Goal: Task Accomplishment & Management: Use online tool/utility

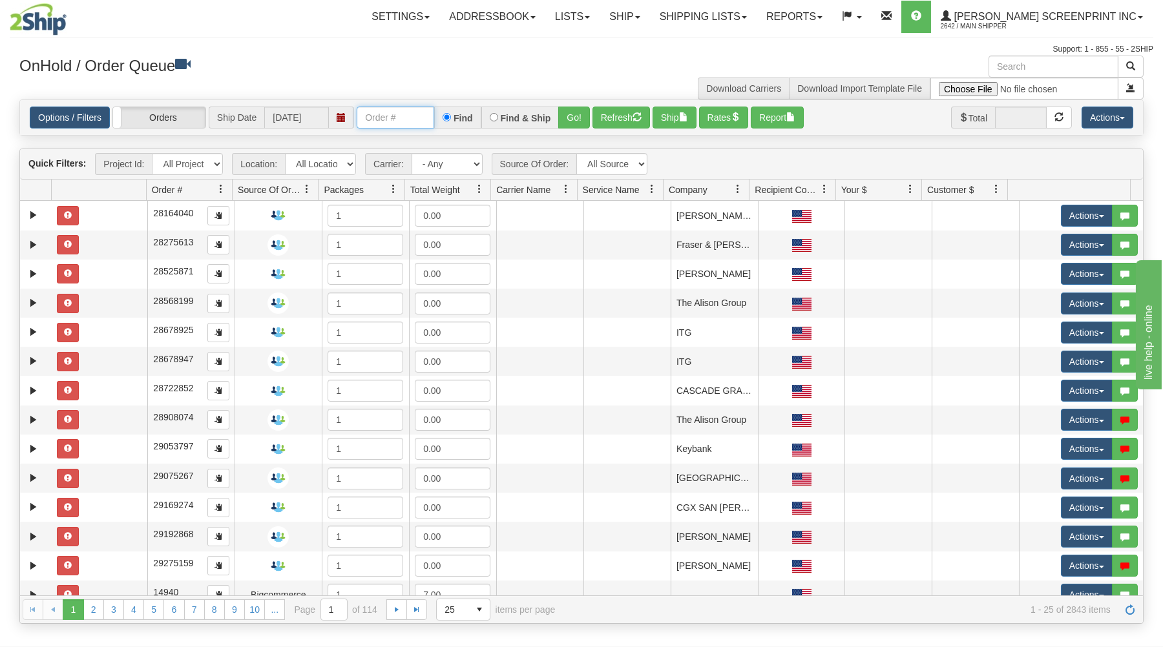
click at [370, 120] on input "text" at bounding box center [396, 118] width 78 height 22
type input "16941"
click at [576, 116] on button "Go!" at bounding box center [574, 118] width 32 height 22
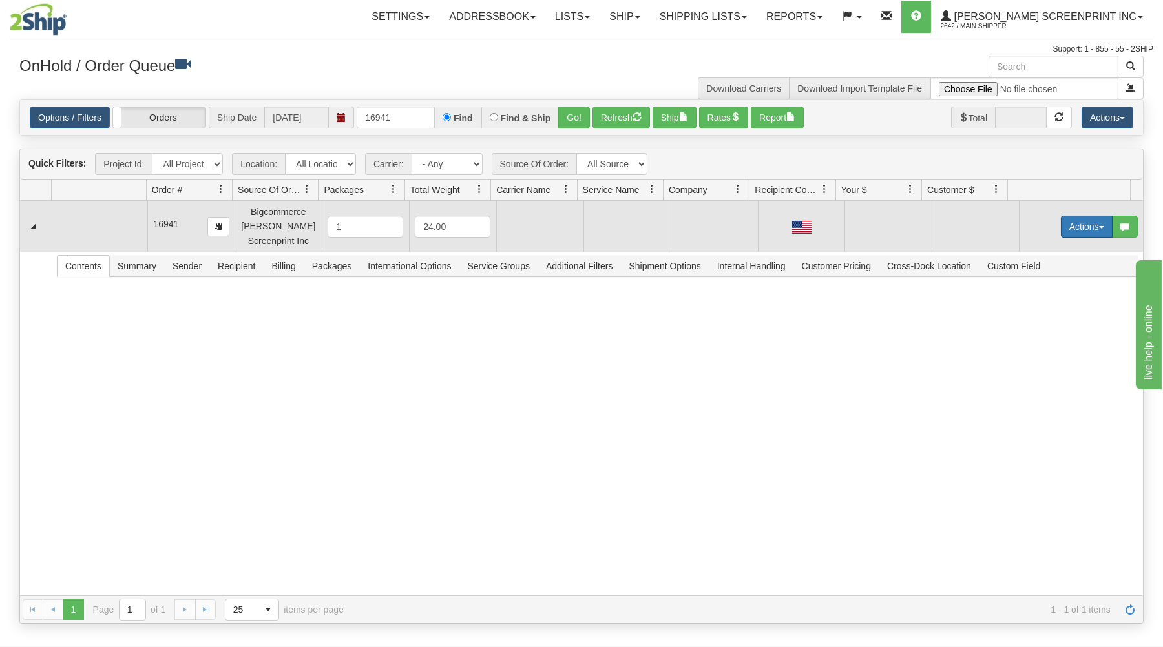
click at [1084, 217] on button "Actions" at bounding box center [1087, 227] width 52 height 22
click at [1053, 249] on link "Open" at bounding box center [1059, 251] width 103 height 17
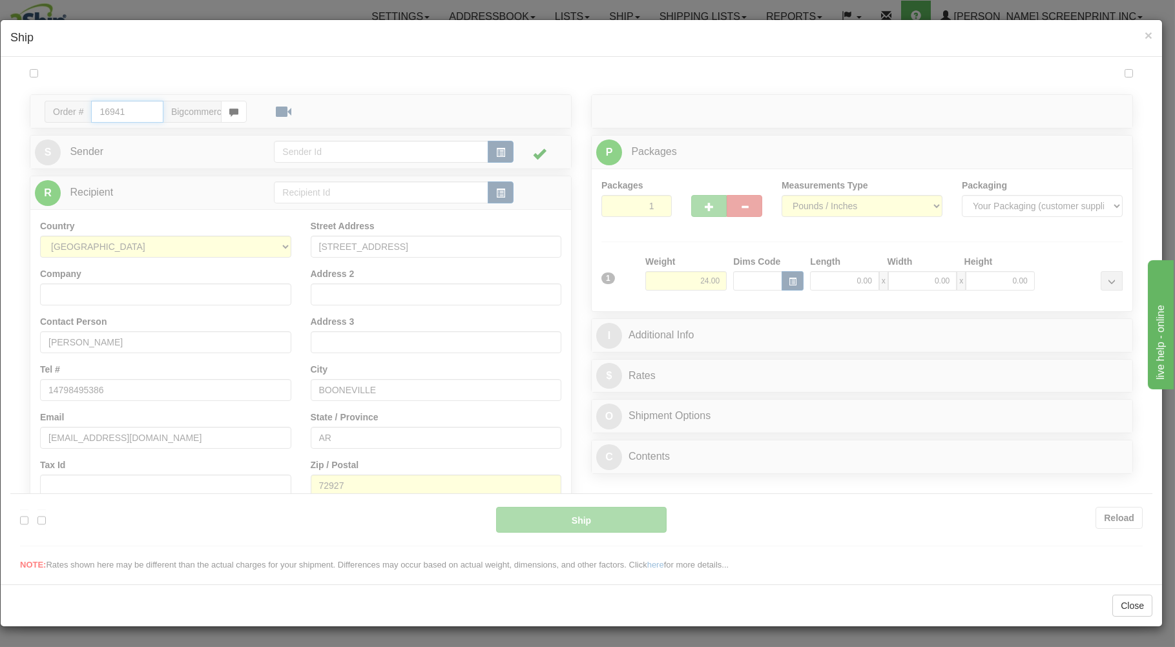
type input "07:32"
type input "16:00"
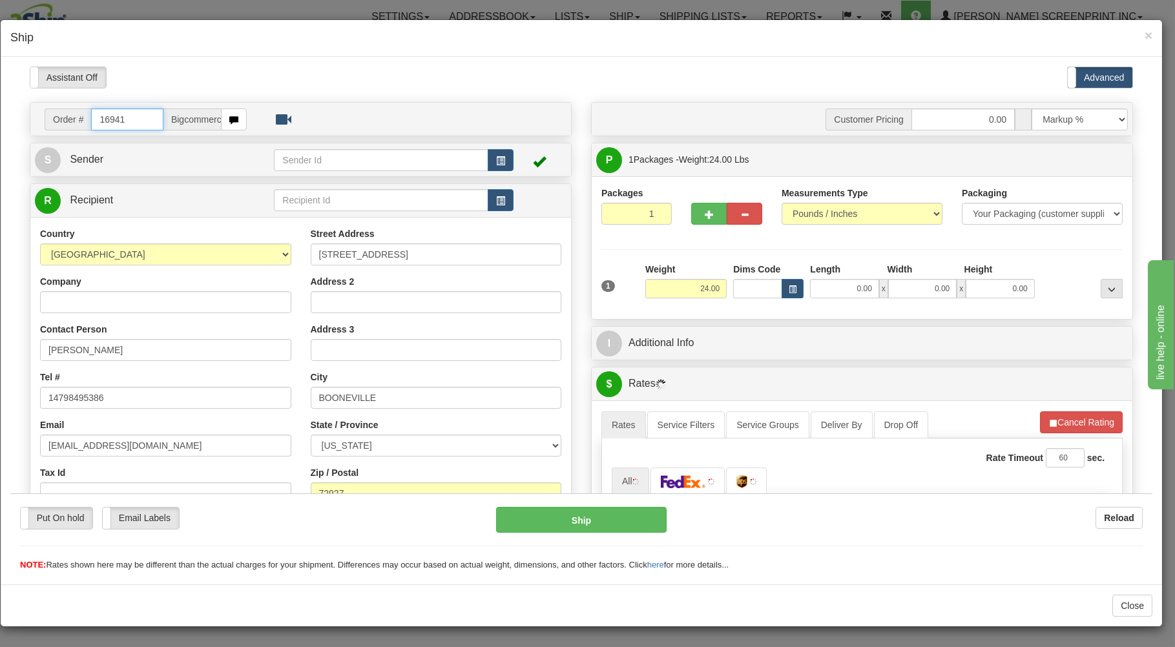
type input "21.95"
click at [830, 289] on input "0.00" at bounding box center [844, 287] width 68 height 19
type input "38.00"
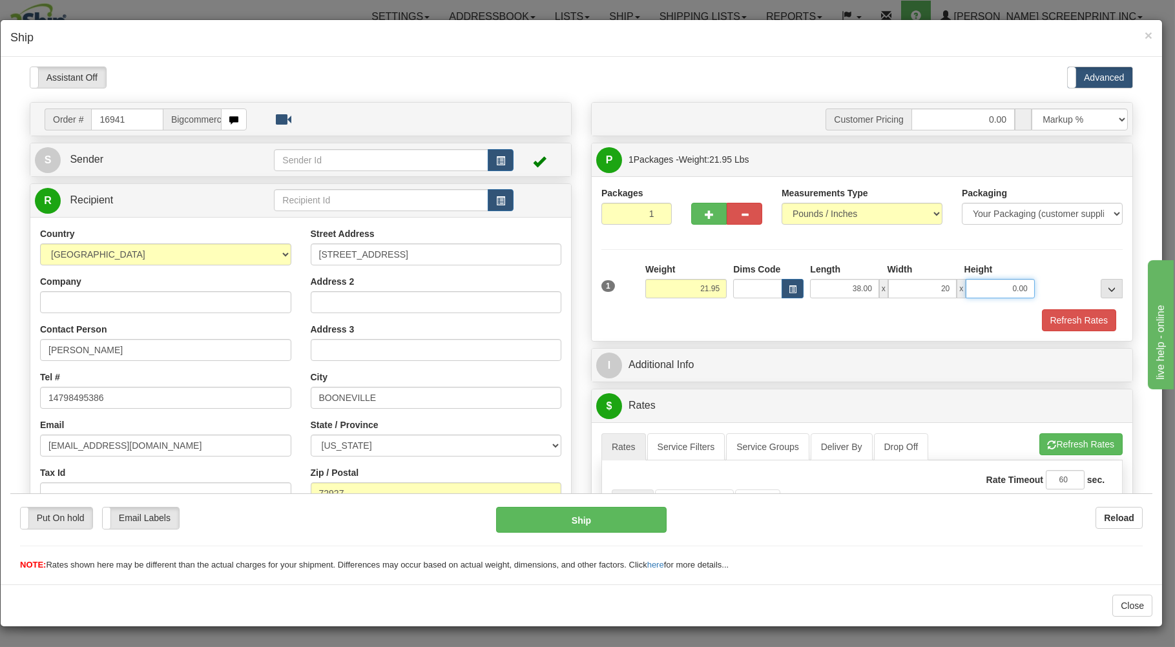
type input "20.00"
type input "11.00"
type input "21.95"
click at [819, 328] on div "Refresh Rates" at bounding box center [862, 320] width 528 height 22
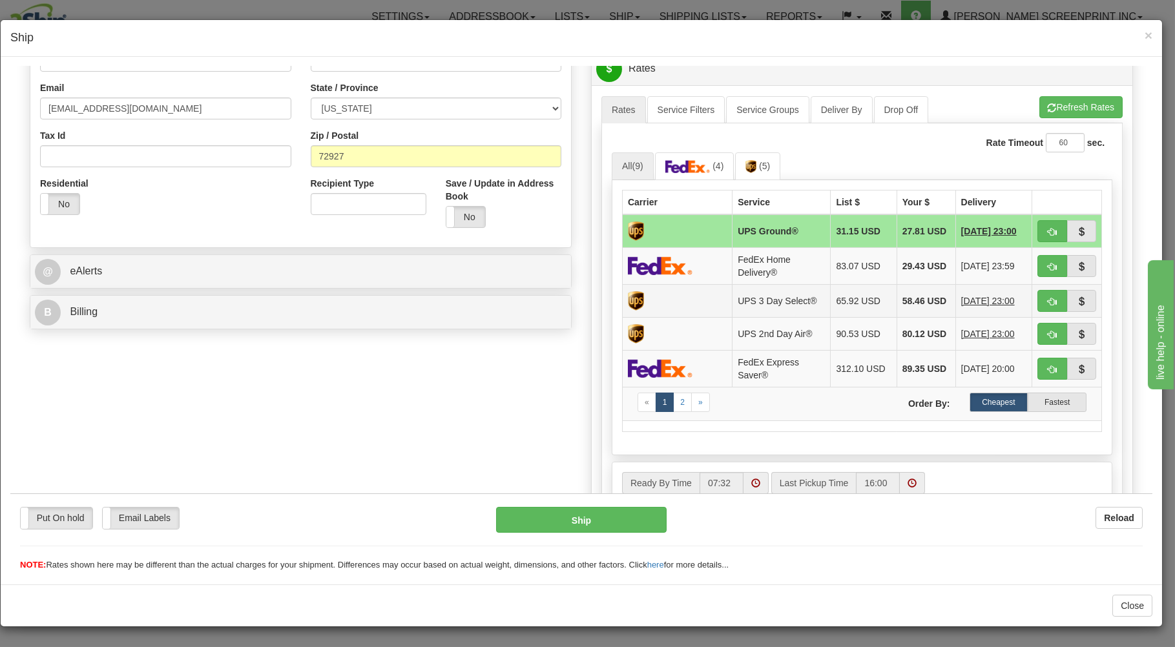
scroll to position [346, 0]
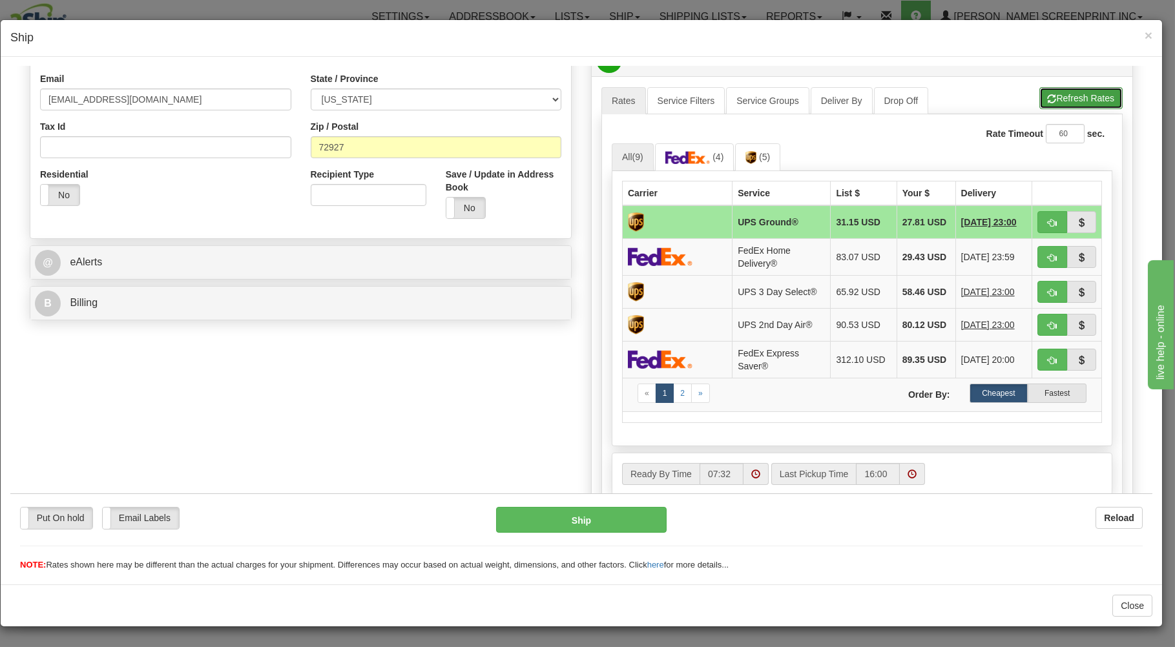
click at [1070, 97] on button "Refresh Rates" at bounding box center [1080, 98] width 83 height 22
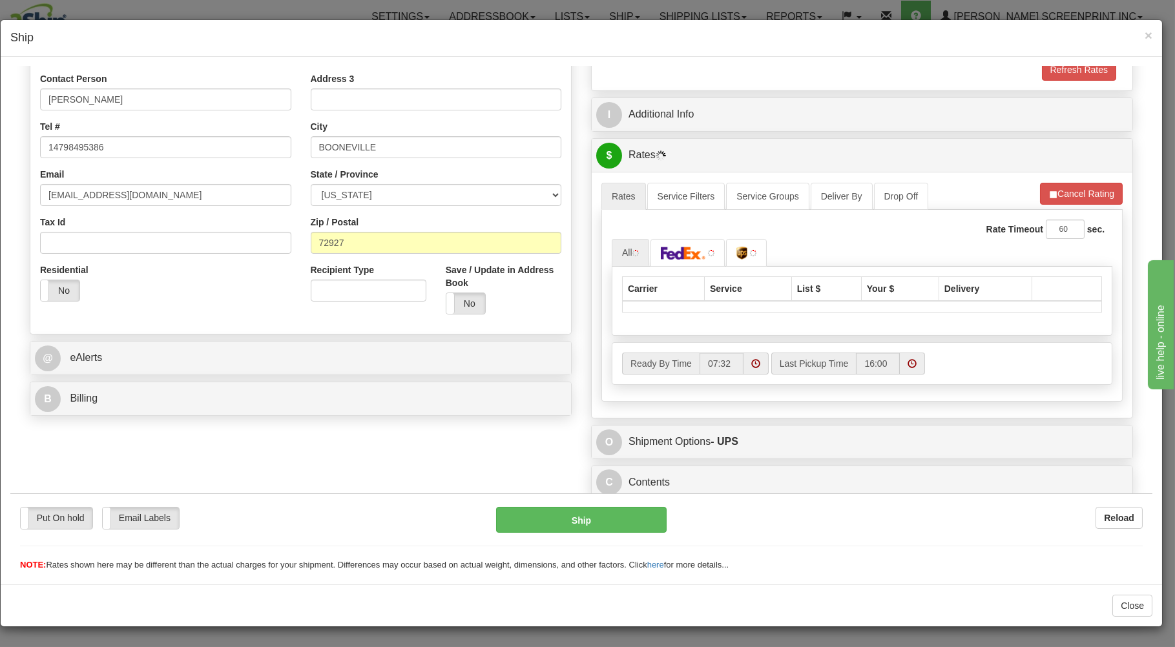
scroll to position [255, 0]
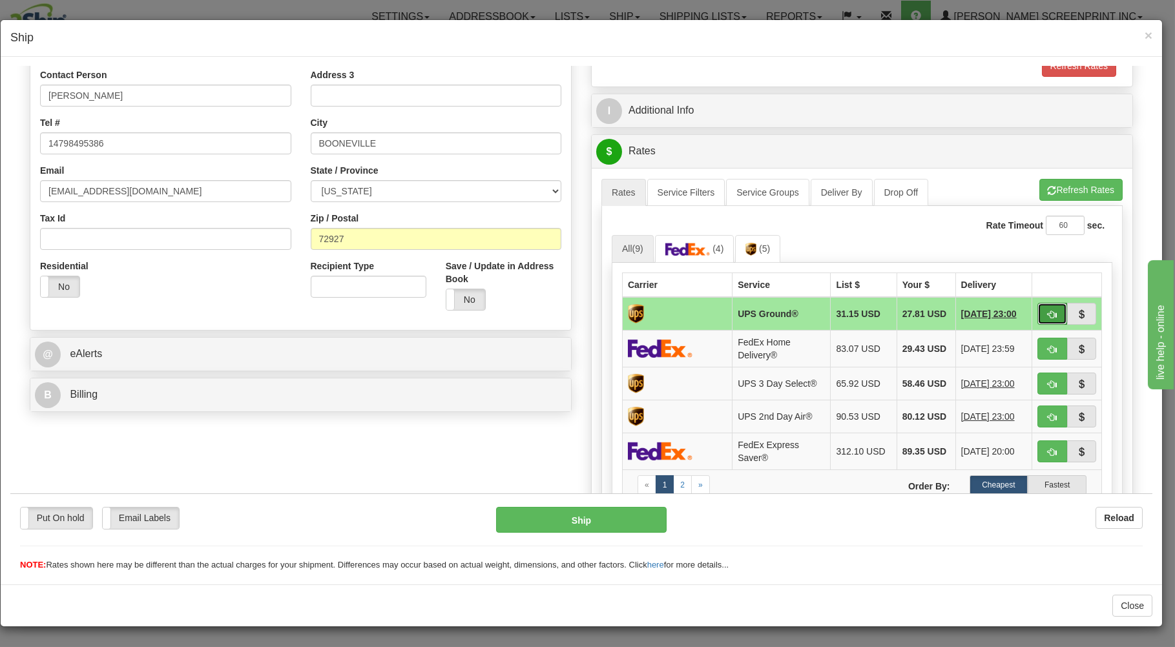
click at [1041, 308] on button "button" at bounding box center [1053, 313] width 30 height 22
type input "03"
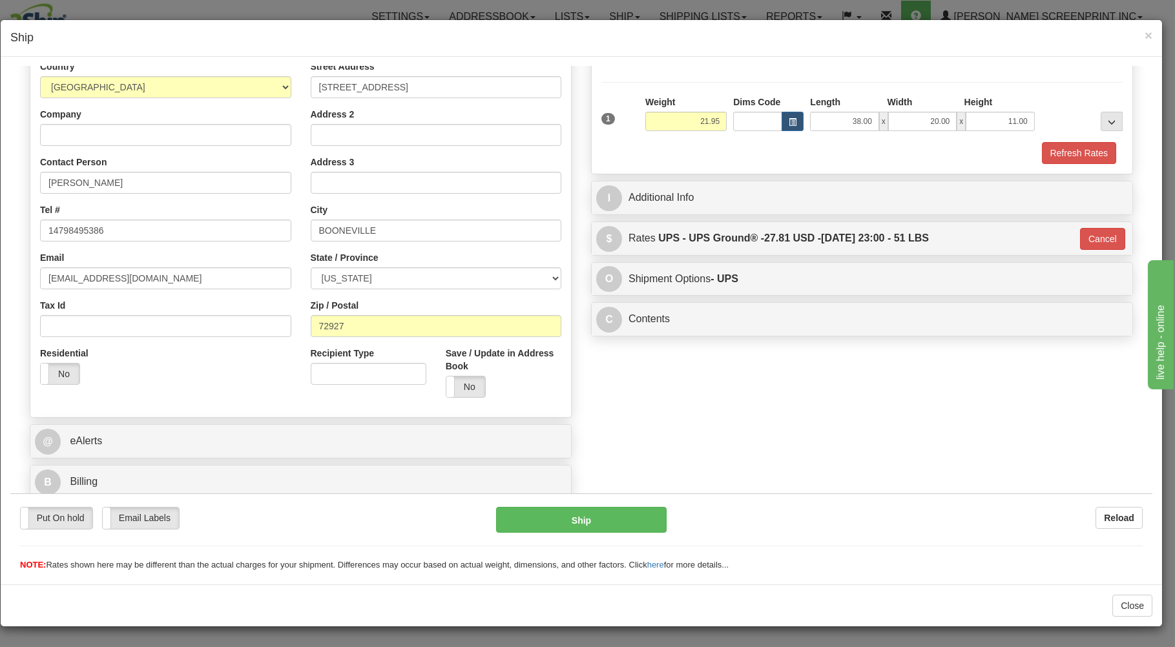
scroll to position [170, 0]
click at [513, 514] on button "Ship" at bounding box center [581, 520] width 171 height 26
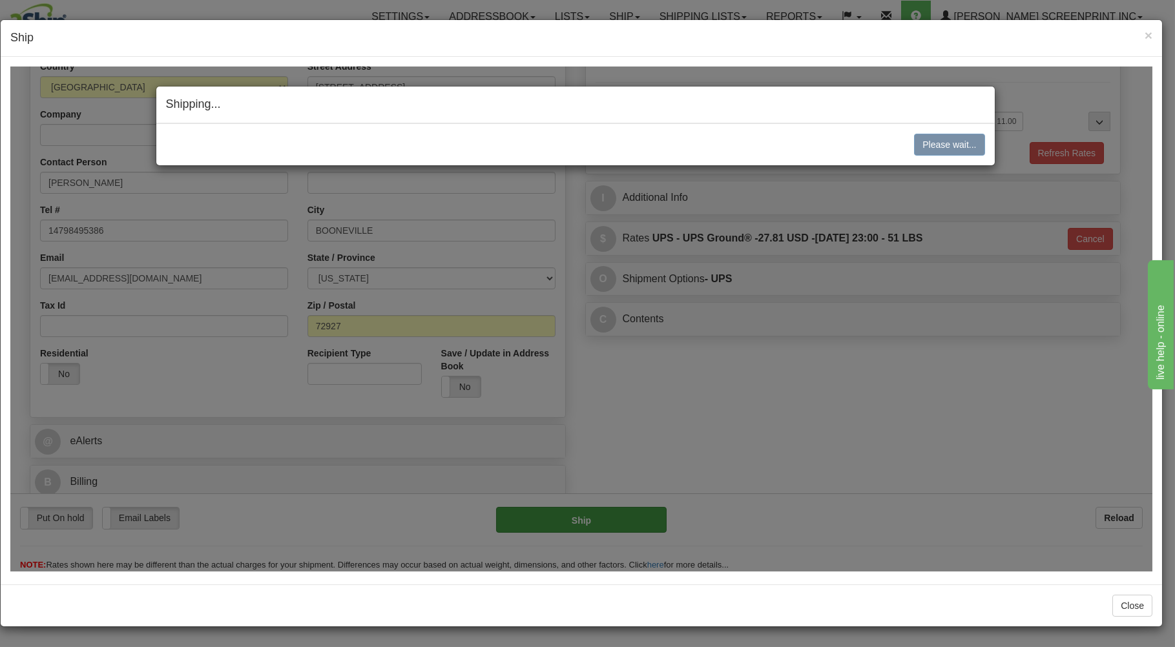
type input "21.90"
type input "03"
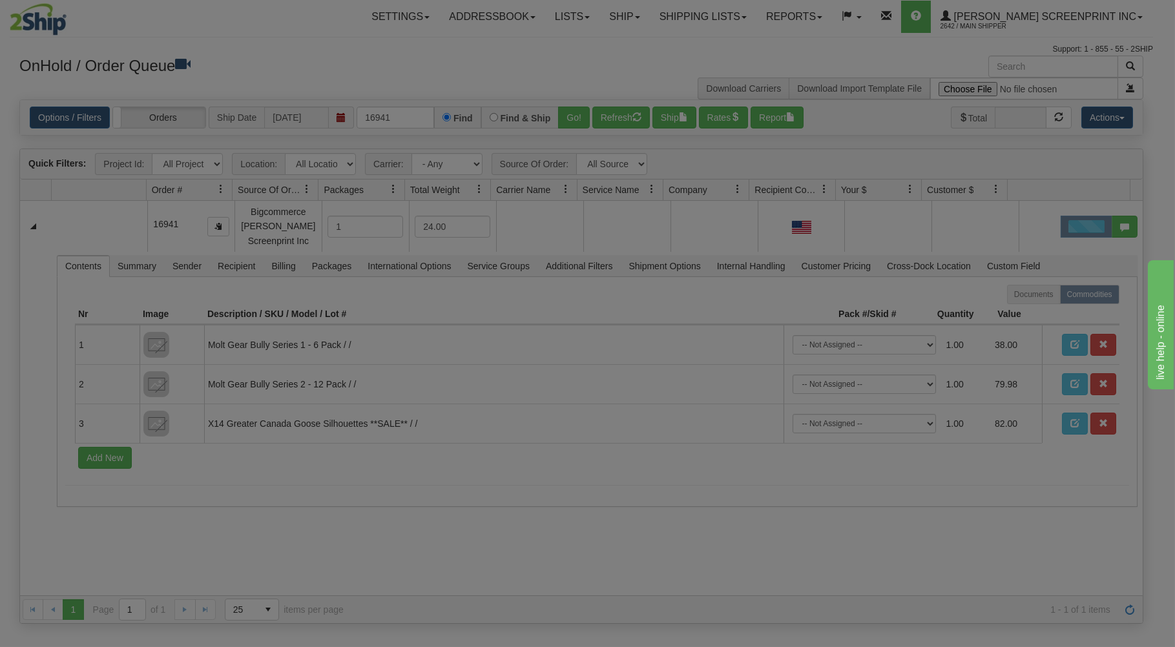
scroll to position [0, 0]
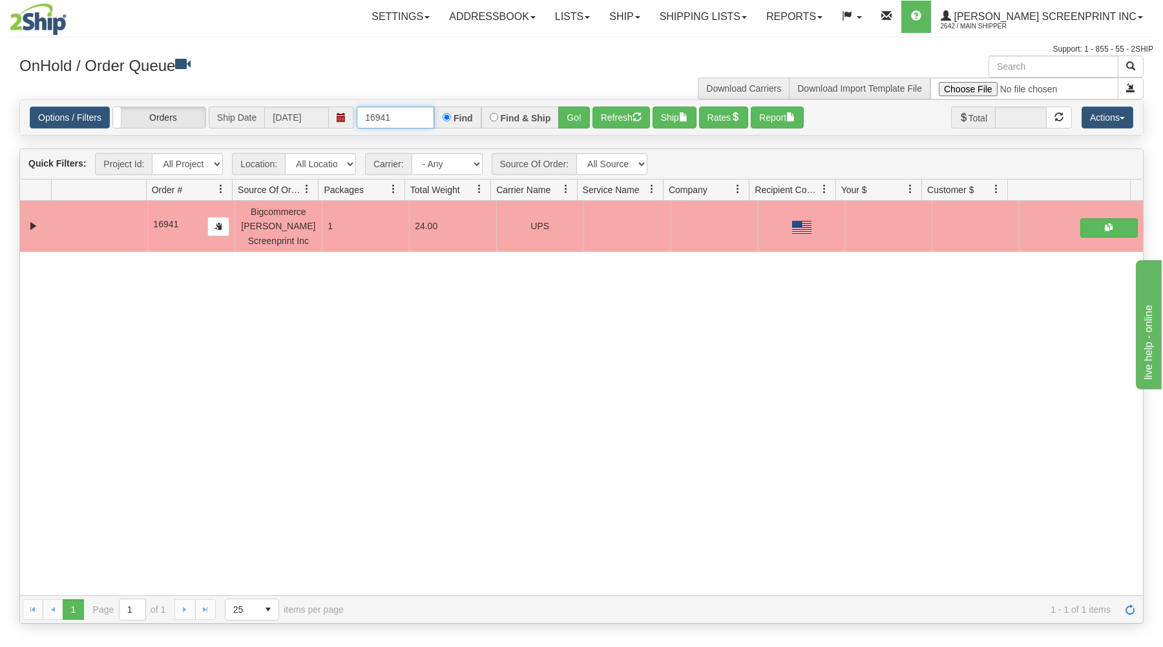
drag, startPoint x: 366, startPoint y: 118, endPoint x: 435, endPoint y: 99, distance: 72.1
click at [434, 107] on input "16941" at bounding box center [396, 118] width 78 height 22
type input "16954"
click at [569, 111] on button "Go!" at bounding box center [574, 118] width 32 height 22
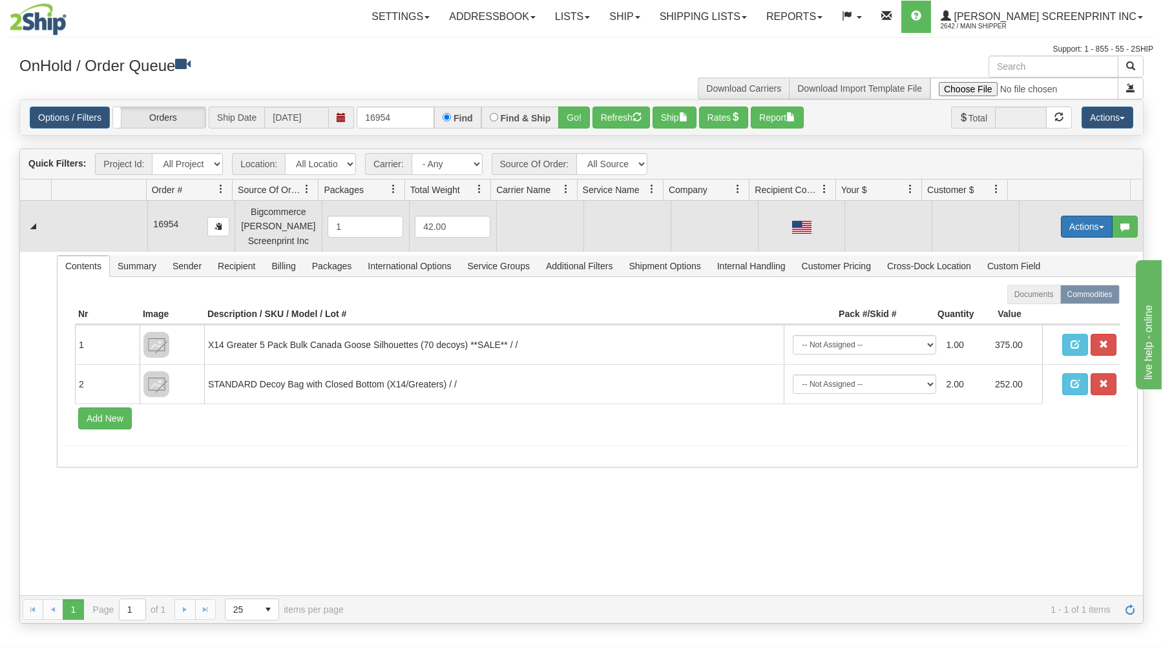
click at [1069, 222] on button "Actions" at bounding box center [1087, 227] width 52 height 22
click at [1045, 249] on link "Open" at bounding box center [1059, 251] width 103 height 17
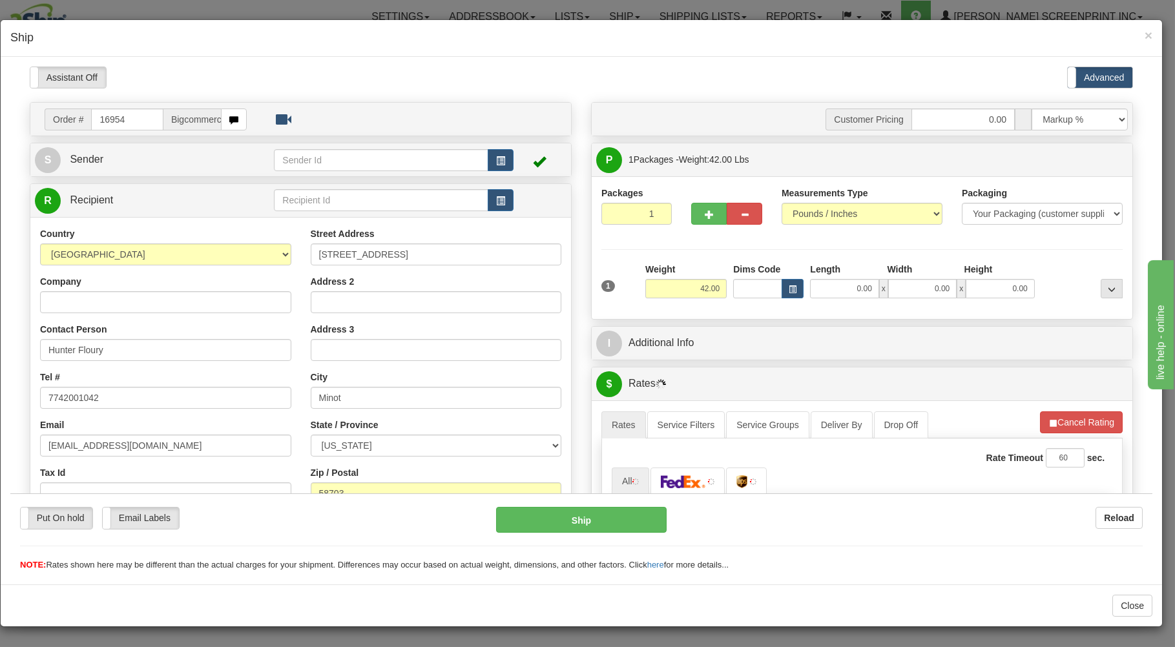
type input "32.50"
click at [825, 287] on input "0.00" at bounding box center [844, 287] width 68 height 19
type input "38.00"
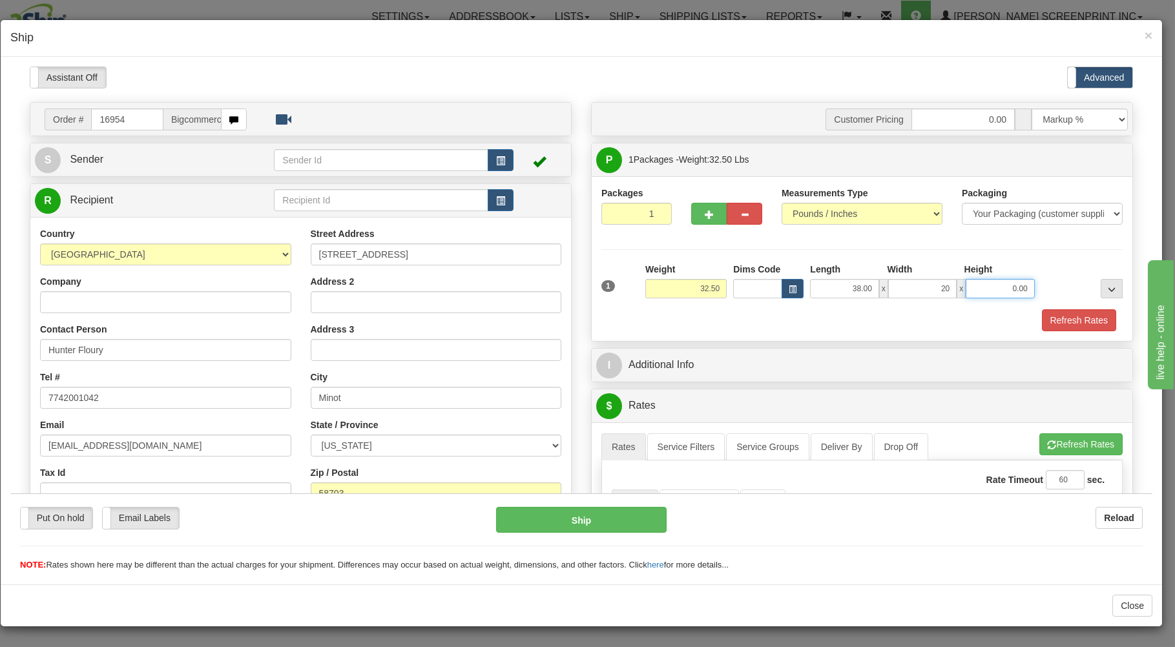
type input "20.00"
type input "32.50"
type input "9.00"
click at [811, 317] on div "Refresh Rates" at bounding box center [862, 320] width 528 height 22
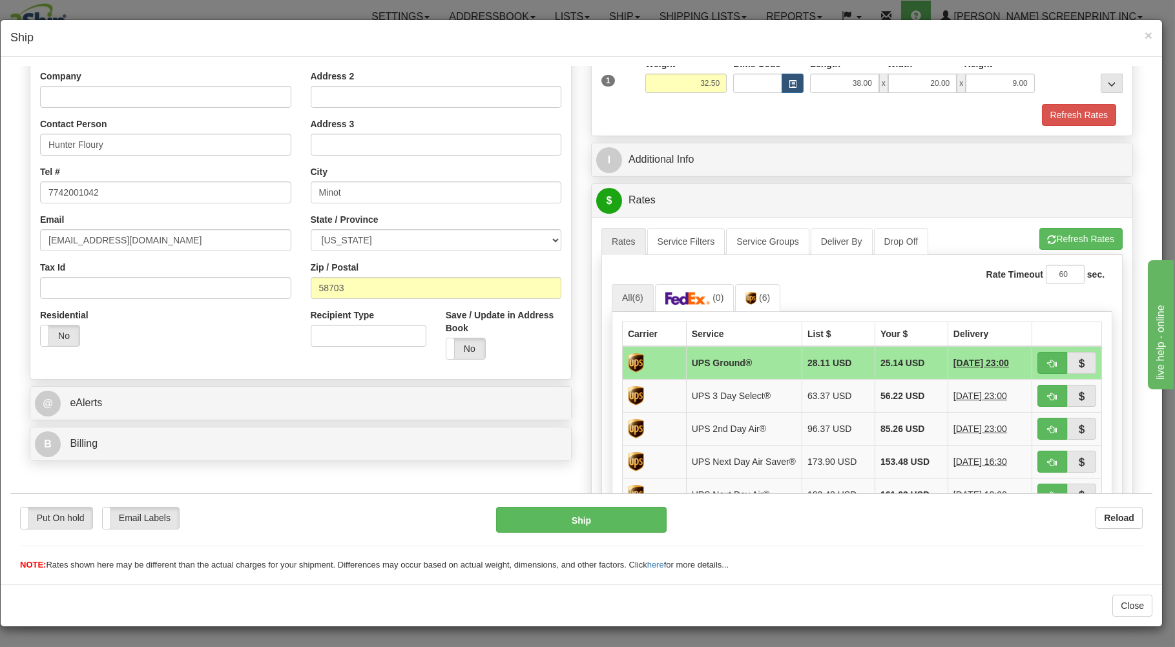
scroll to position [207, 0]
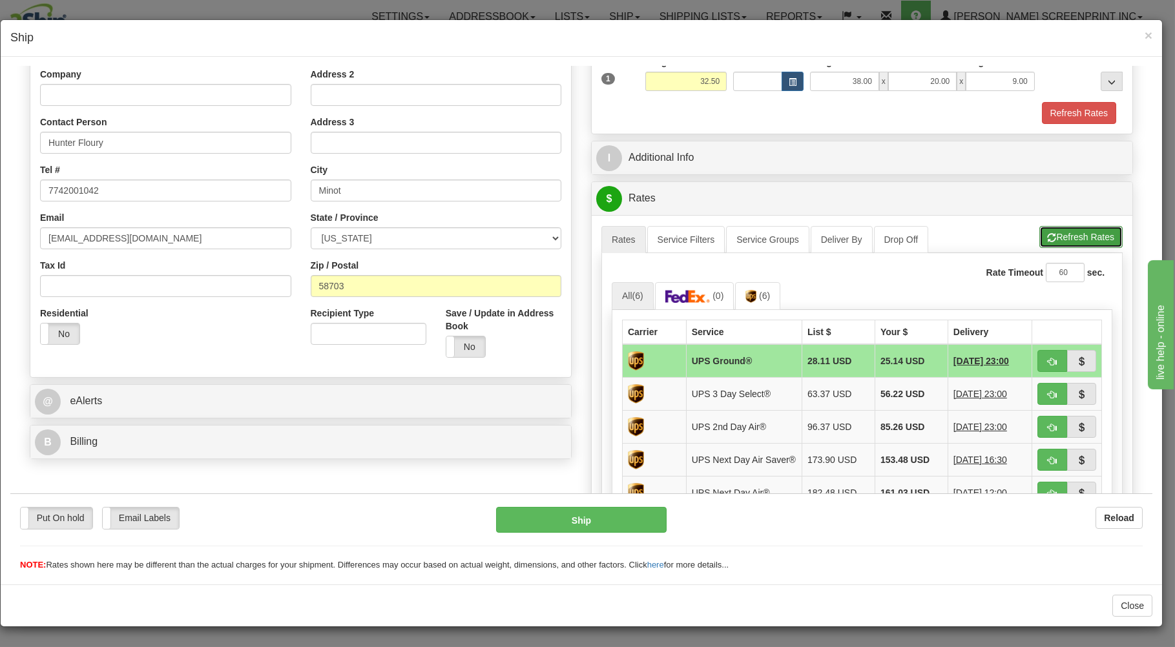
click at [1060, 239] on button "Refresh Rates" at bounding box center [1080, 236] width 83 height 22
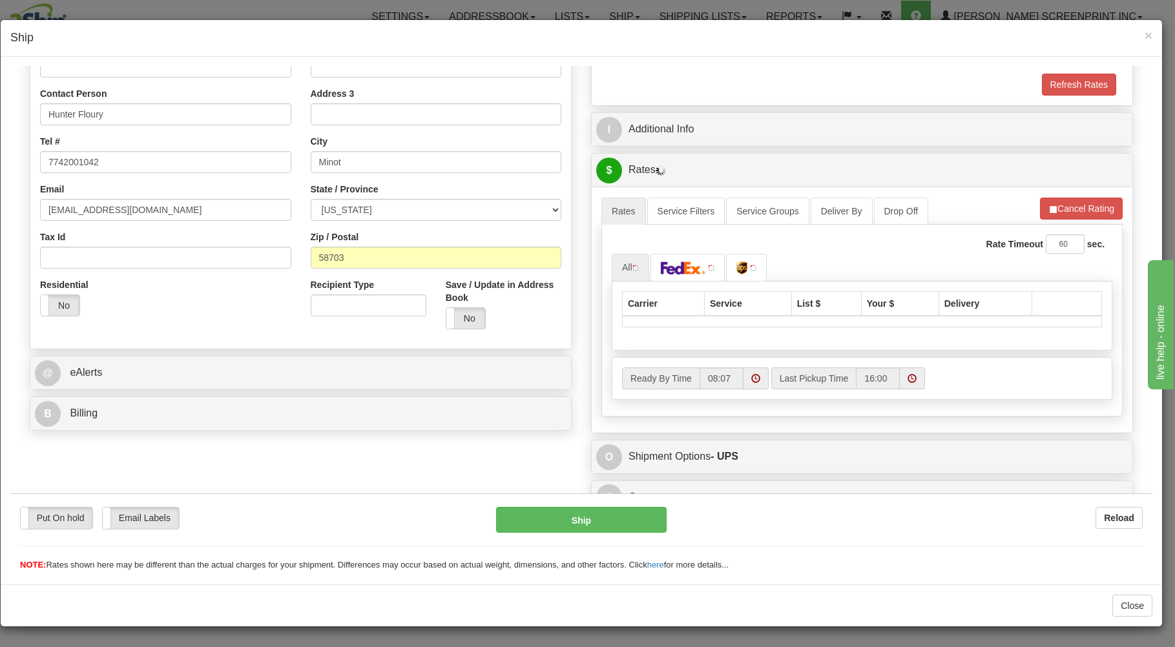
scroll to position [255, 0]
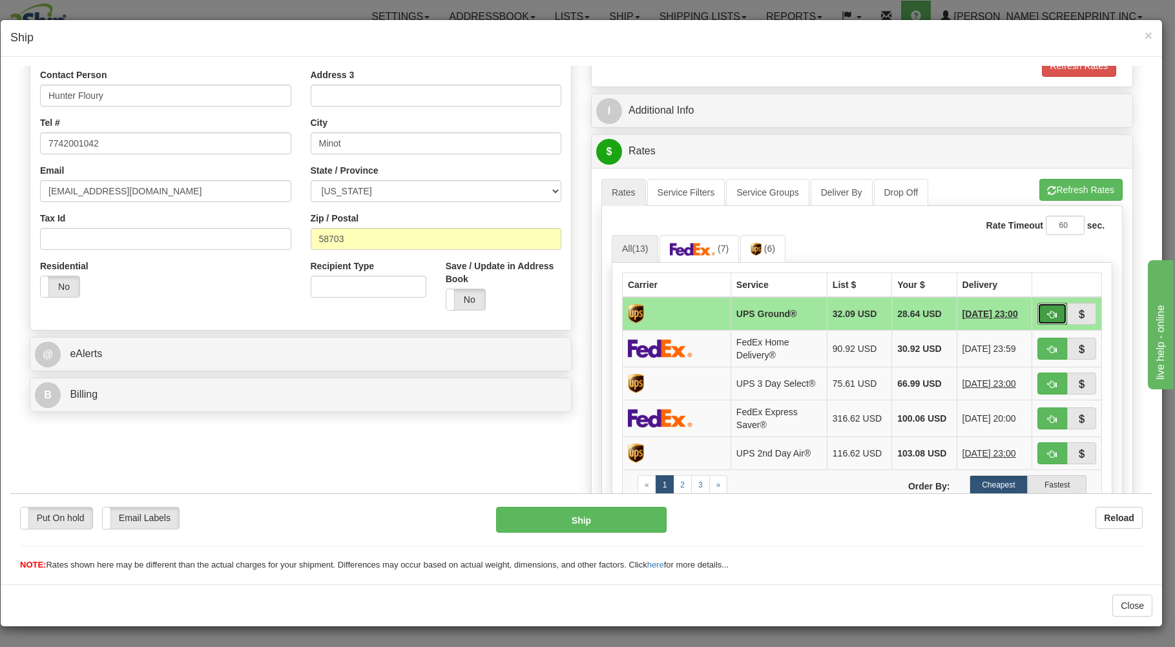
drag, startPoint x: 1036, startPoint y: 313, endPoint x: 1023, endPoint y: 320, distance: 14.2
click at [1048, 313] on span "button" at bounding box center [1052, 314] width 9 height 8
type input "03"
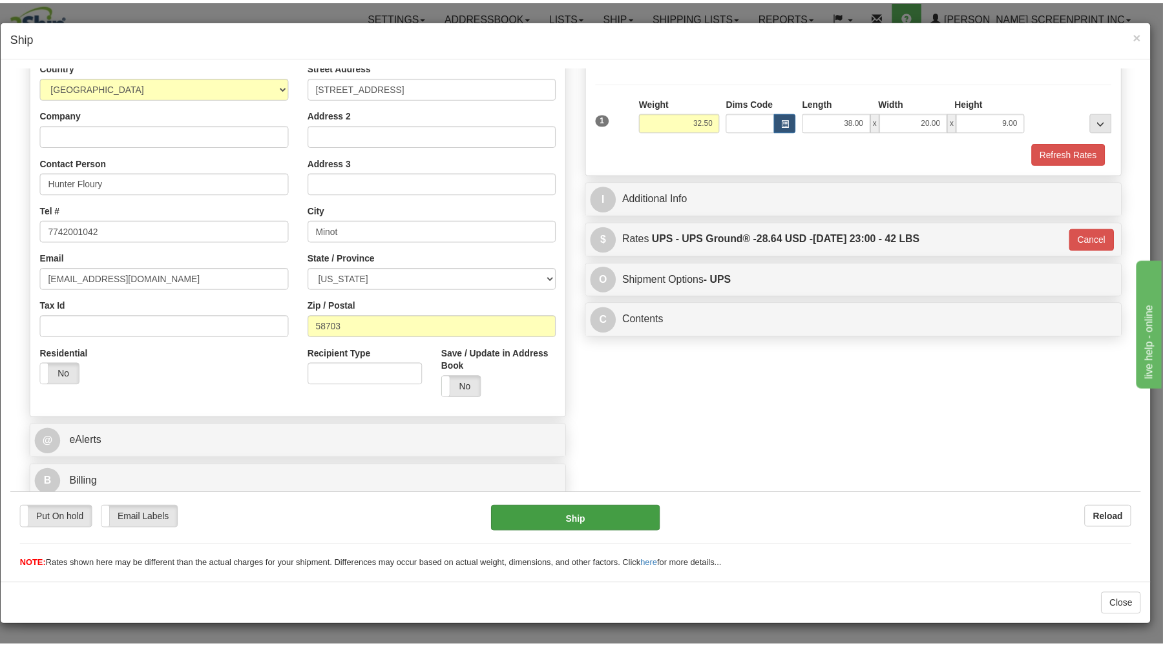
scroll to position [170, 0]
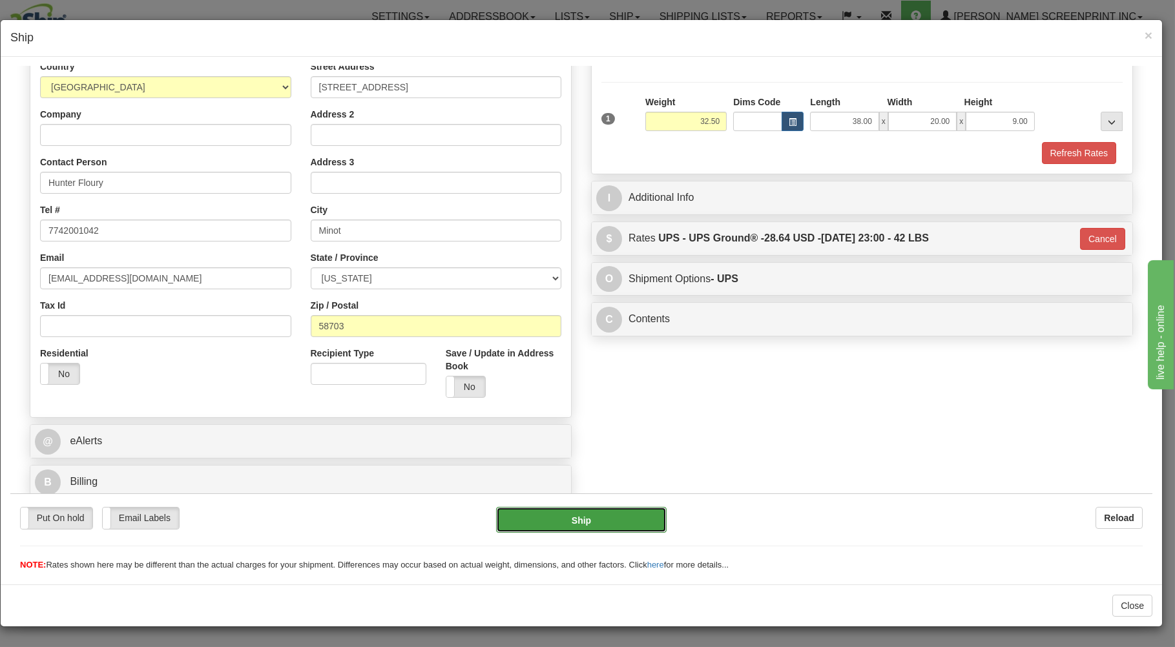
click at [611, 523] on button "Ship" at bounding box center [581, 520] width 171 height 26
